Goal: Check status: Check status

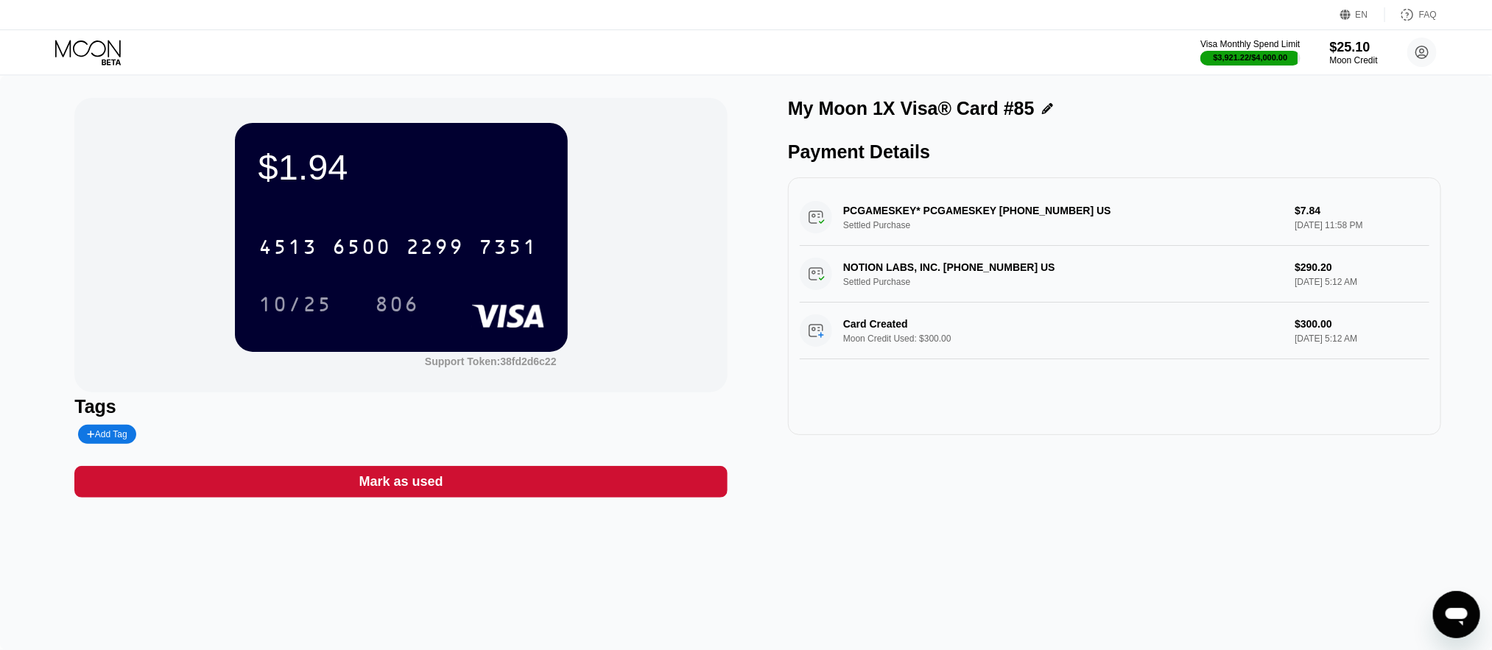
click at [75, 53] on icon at bounding box center [88, 48] width 66 height 17
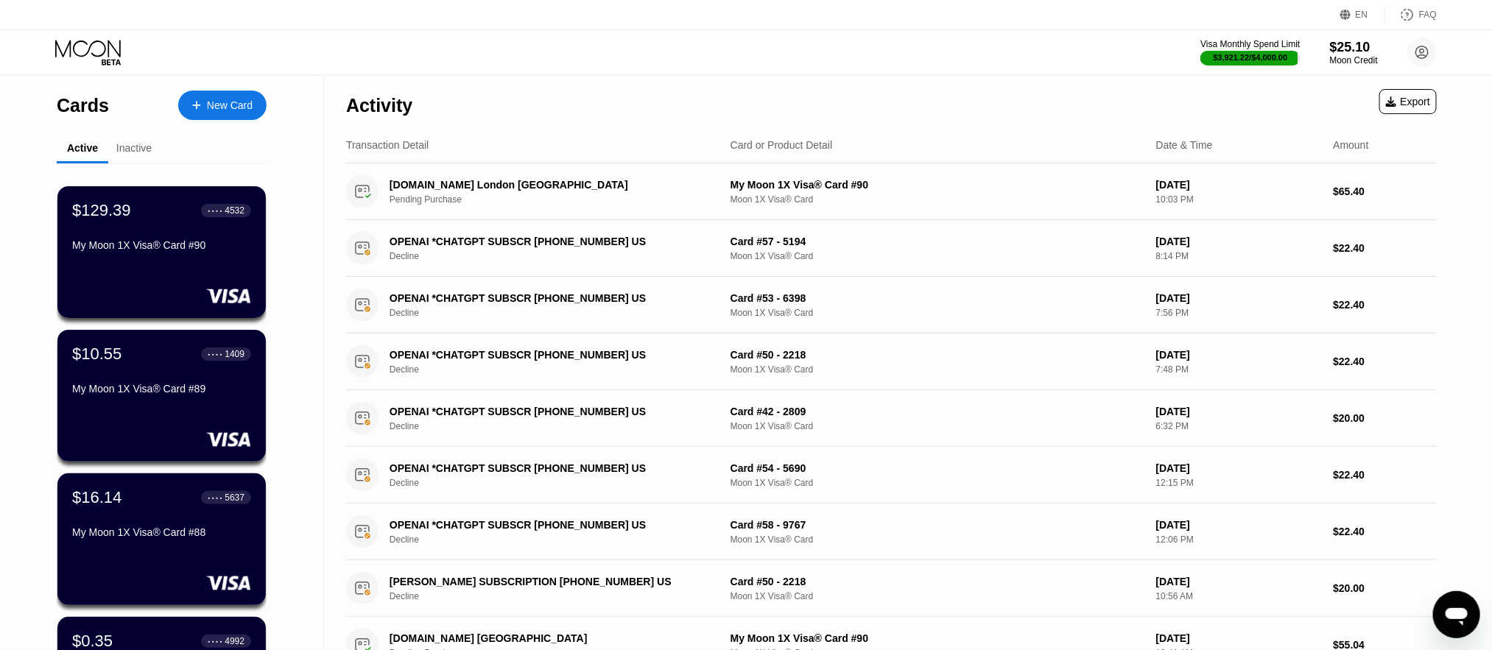
scroll to position [221, 0]
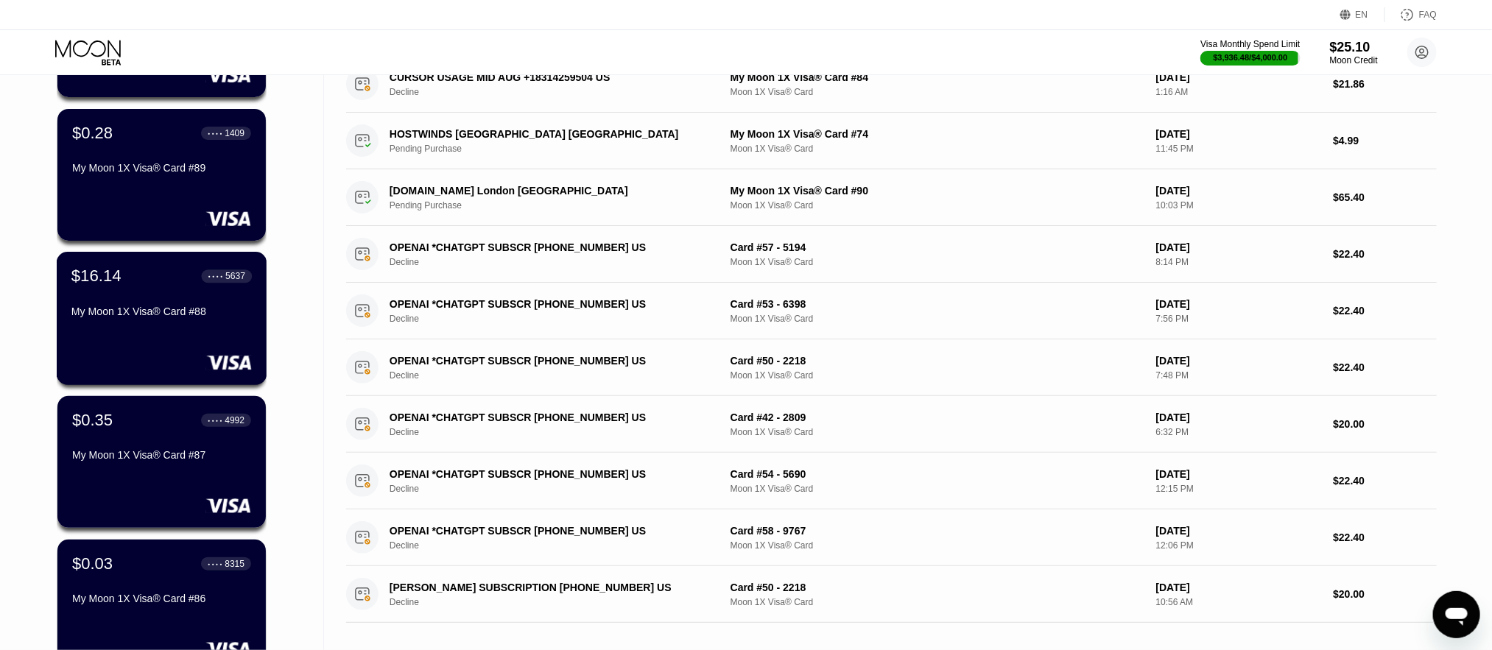
scroll to position [442, 0]
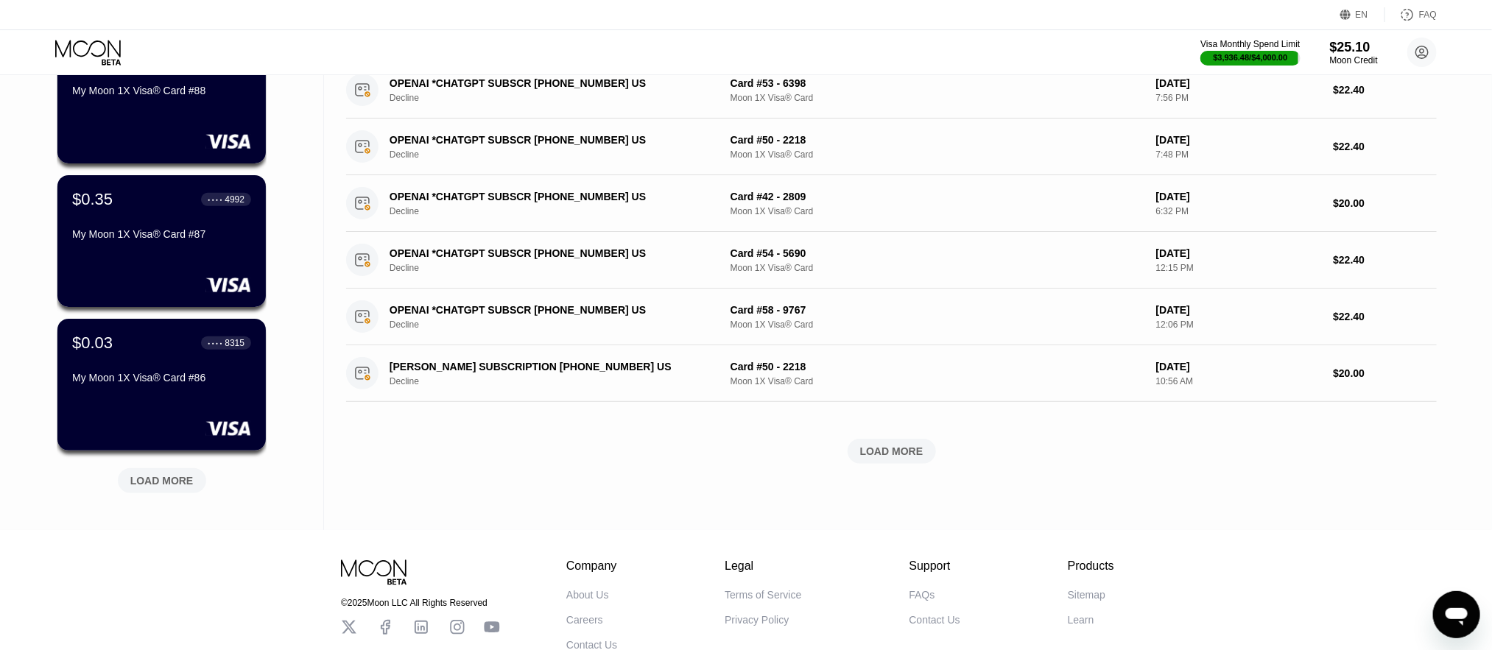
click at [175, 473] on div "LOAD MORE" at bounding box center [162, 480] width 88 height 25
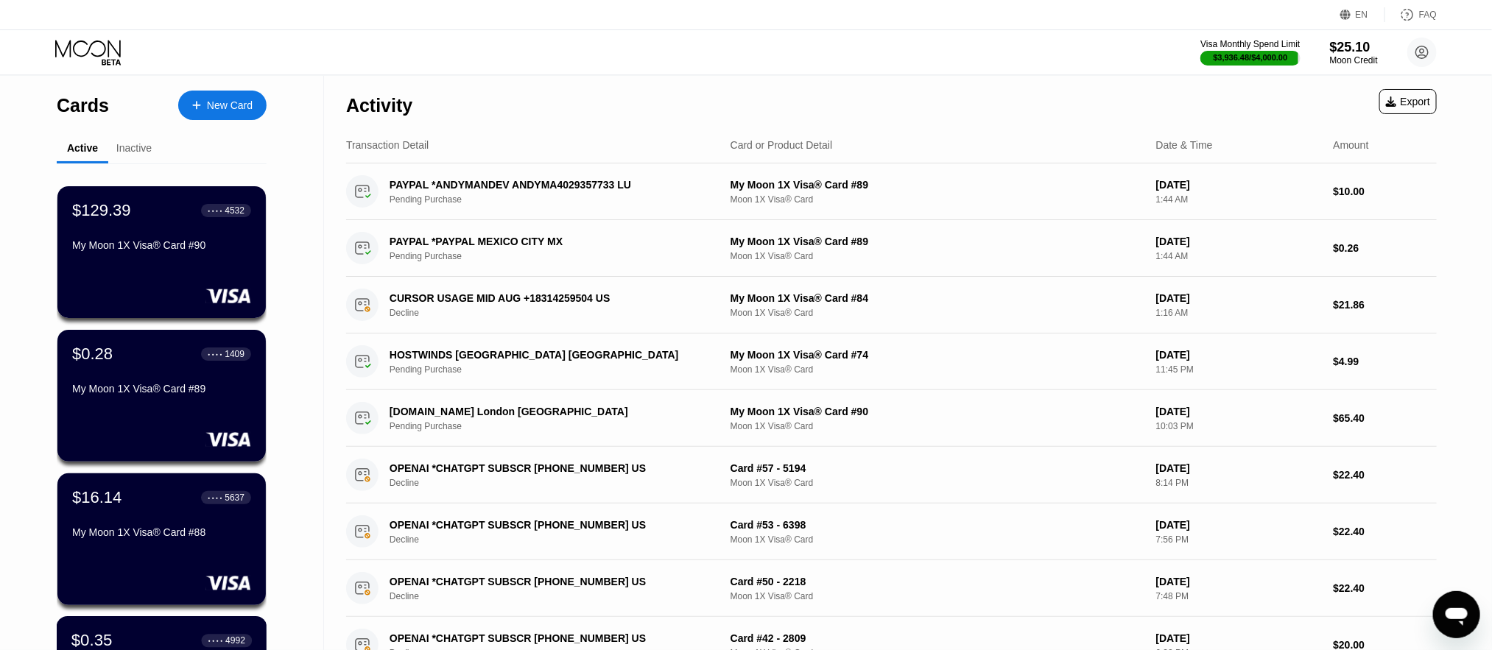
scroll to position [221, 0]
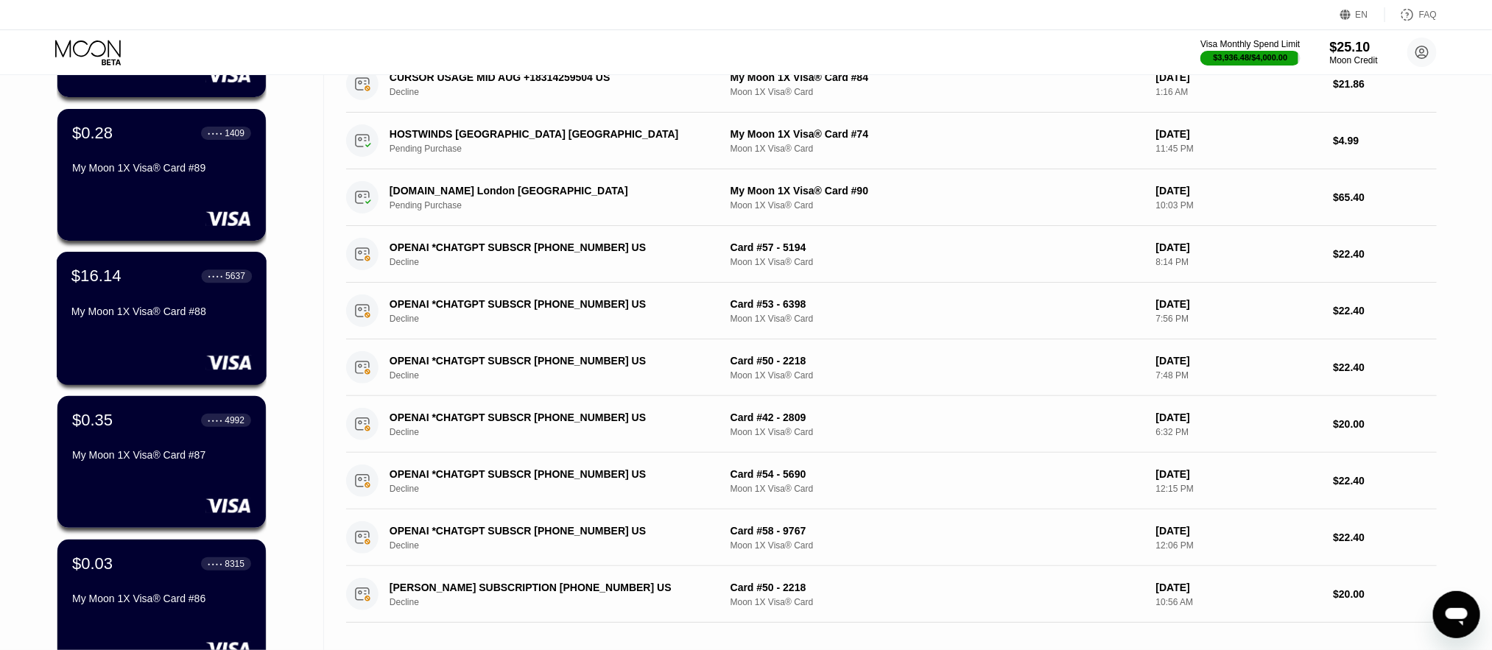
click at [127, 316] on div "My Moon 1X Visa® Card #88" at bounding box center [161, 312] width 180 height 12
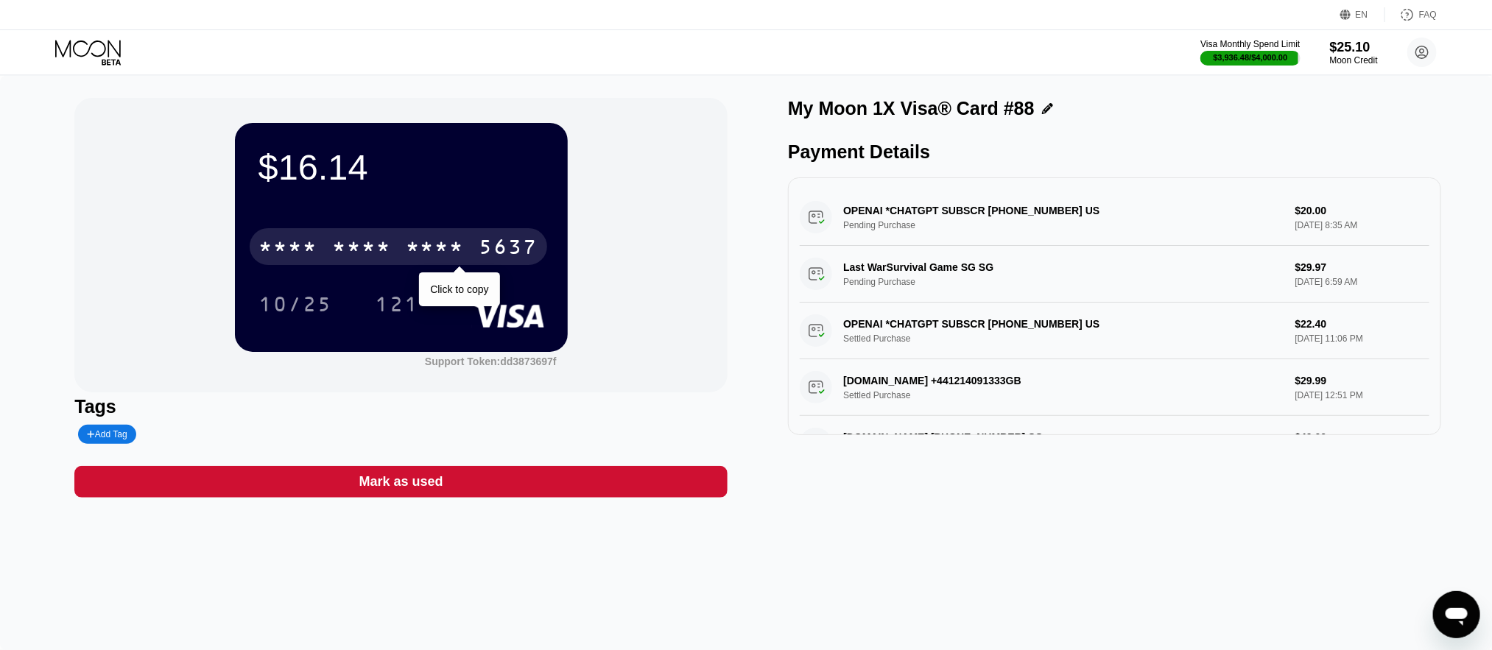
click at [508, 247] on div "5637" at bounding box center [508, 249] width 59 height 24
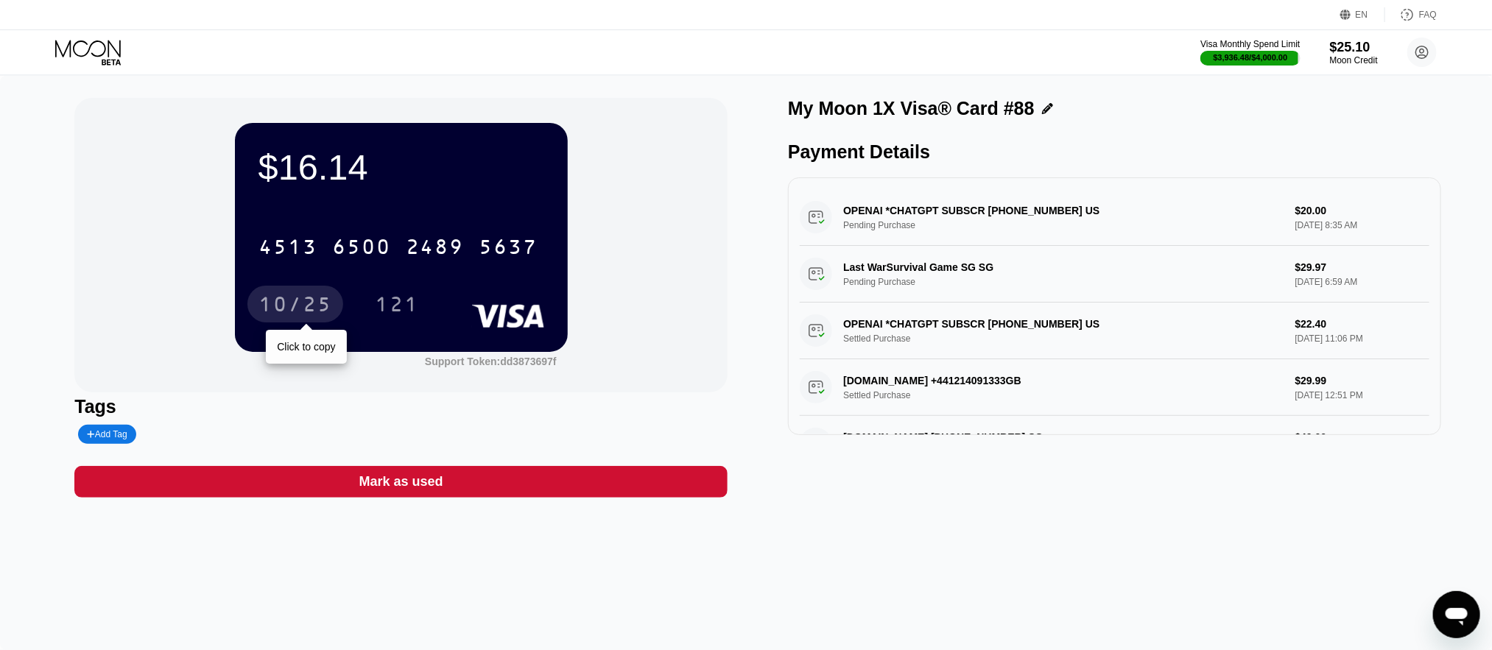
click at [289, 303] on div "10/25" at bounding box center [295, 307] width 74 height 24
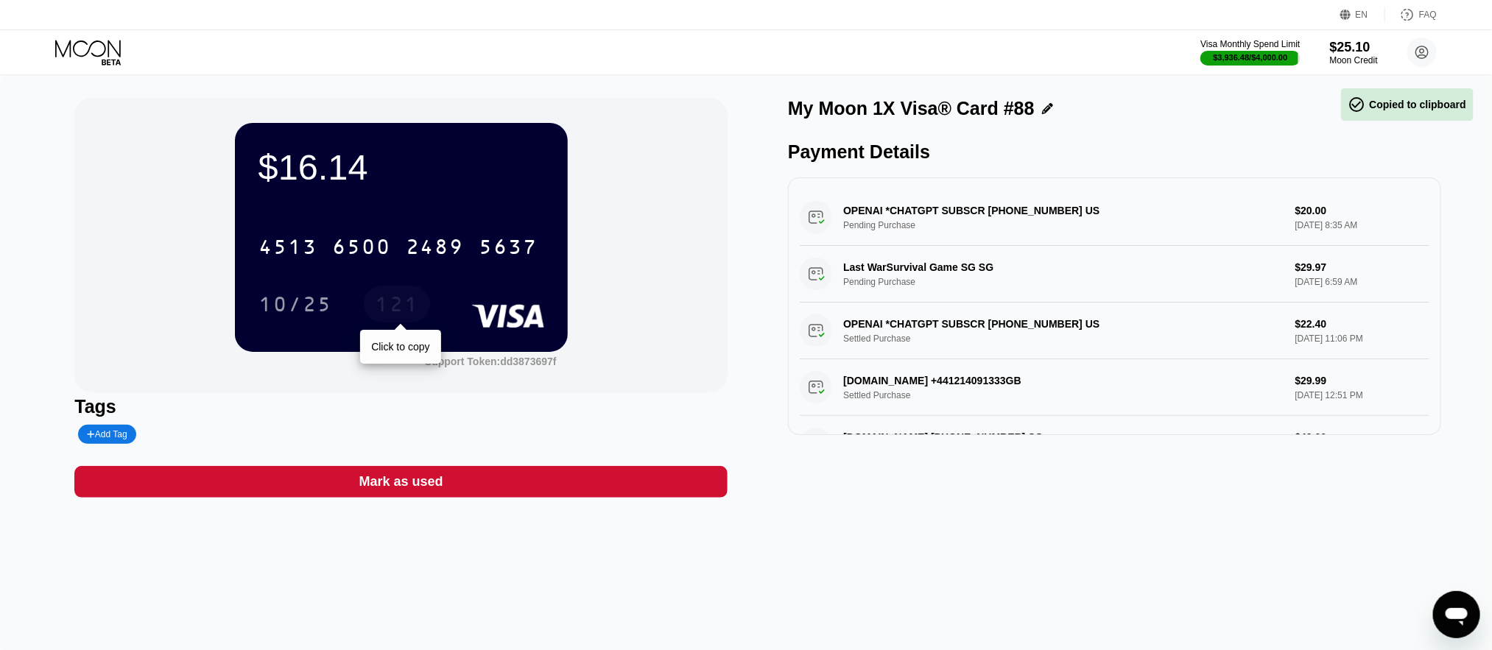
click at [409, 309] on div "121" at bounding box center [397, 307] width 44 height 24
